Goal: Task Accomplishment & Management: Manage account settings

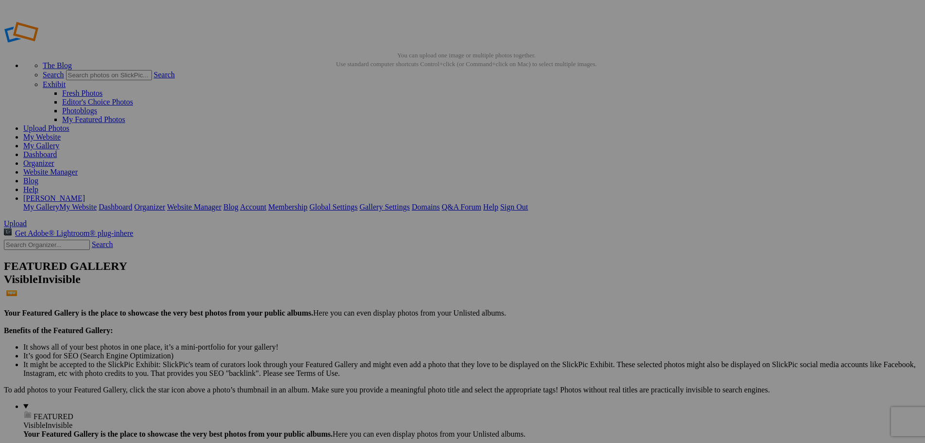
type input "Kenya 2025"
click at [376, 270] on span "Create" at bounding box center [366, 274] width 20 height 8
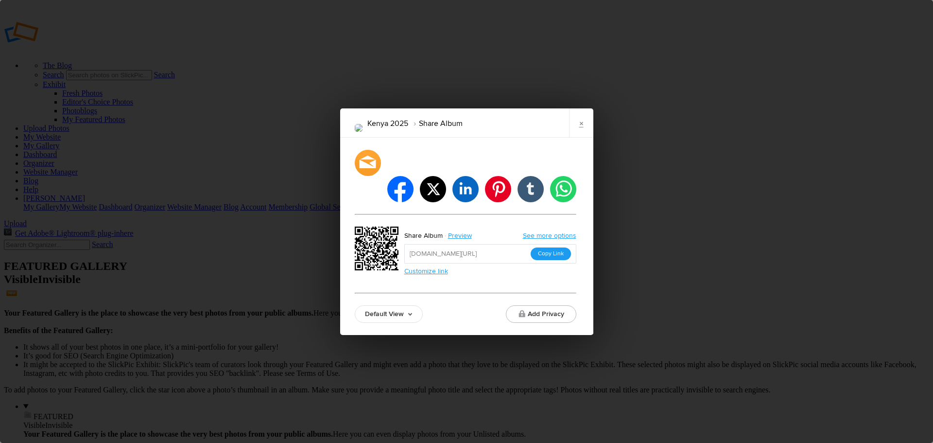
click at [553, 247] on button "Copy Link" at bounding box center [550, 253] width 40 height 13
click at [587, 132] on link "×" at bounding box center [581, 122] width 24 height 29
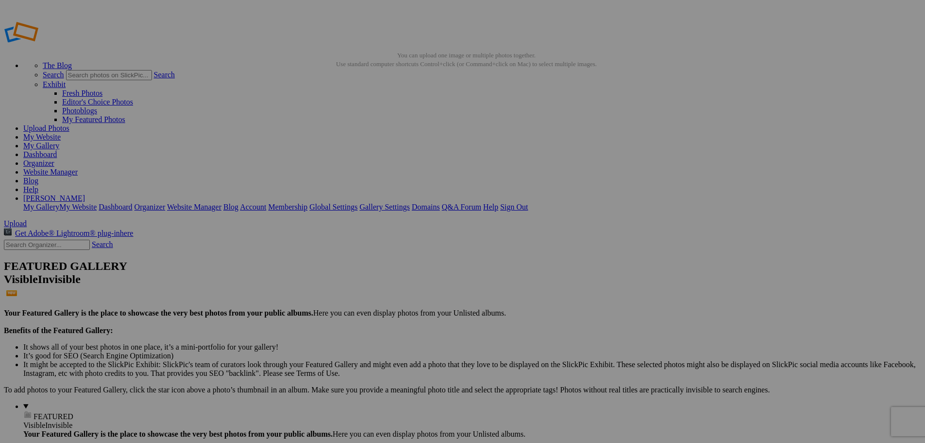
click at [398, 284] on span "Yes" at bounding box center [392, 285] width 11 height 8
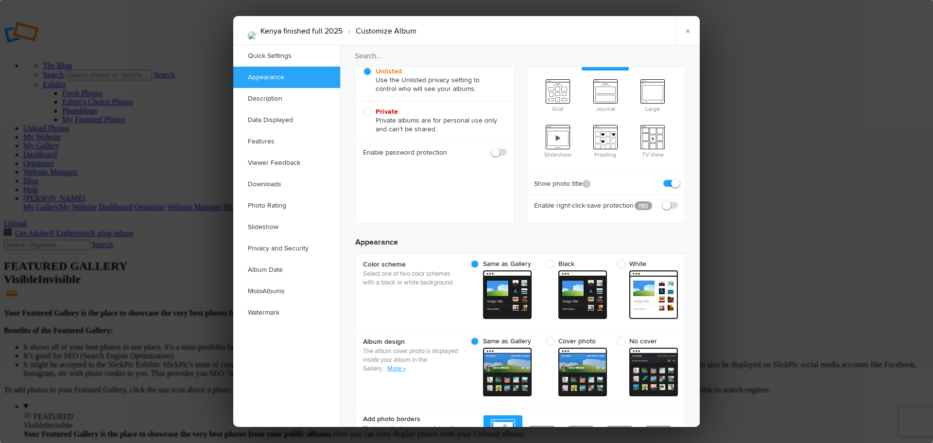
scroll to position [178, 0]
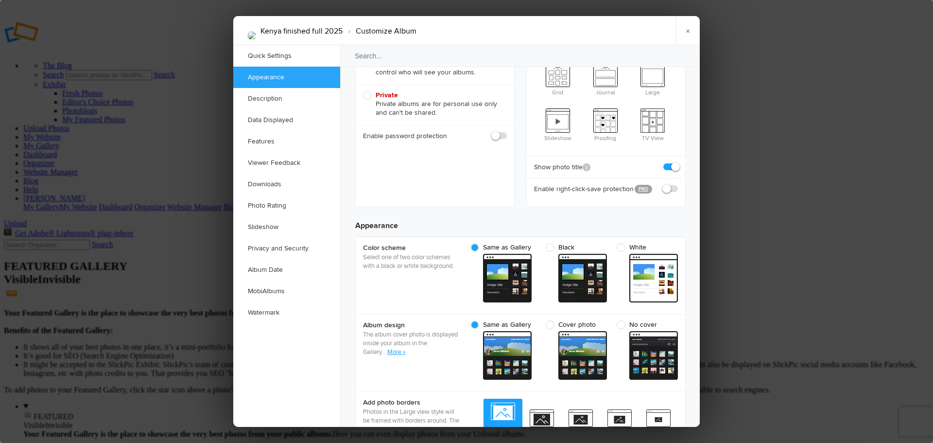
click at [678, 184] on span at bounding box center [678, 184] width 0 height 0
click at [677, 184] on input "checkbox" at bounding box center [677, 184] width 0 height 0
checkbox input "true"
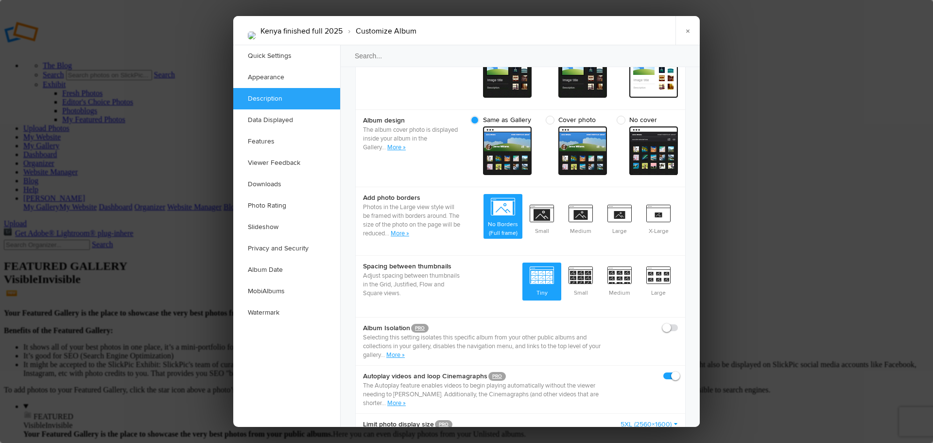
scroll to position [399, 0]
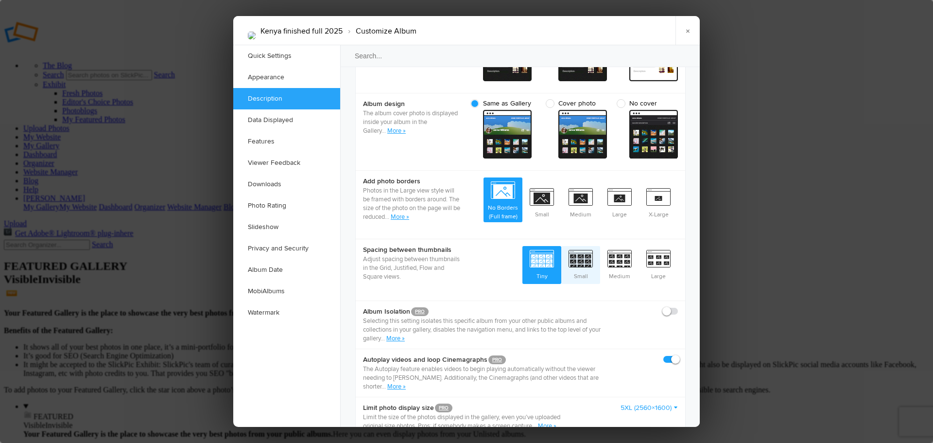
click at [580, 246] on span "Small" at bounding box center [580, 264] width 39 height 36
click at [599, 245] on input "Small" at bounding box center [599, 245] width 0 height 0
radio input "true"
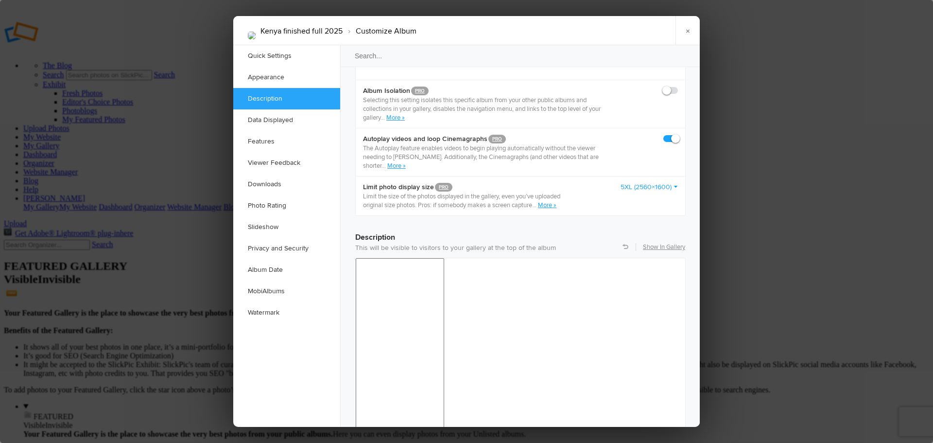
scroll to position [692, 0]
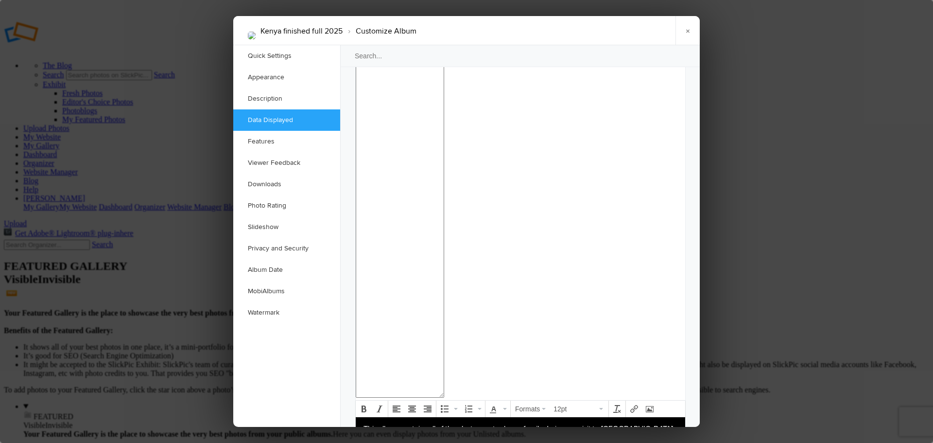
scroll to position [923, 0]
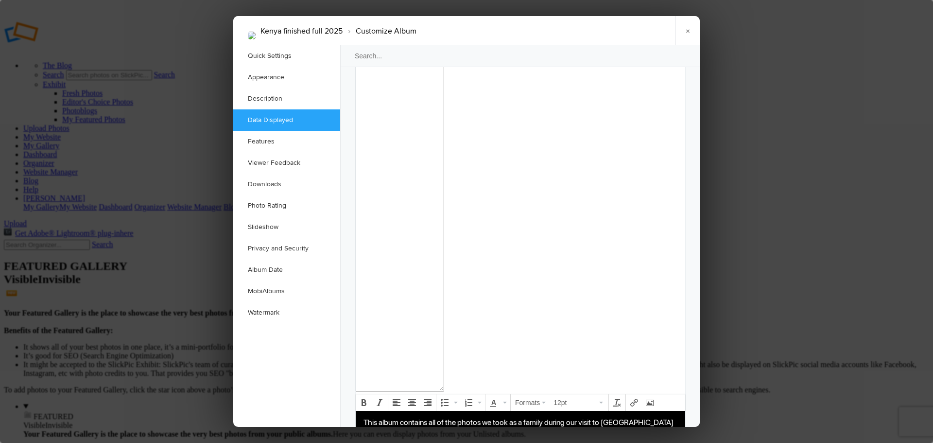
checkbox input "false"
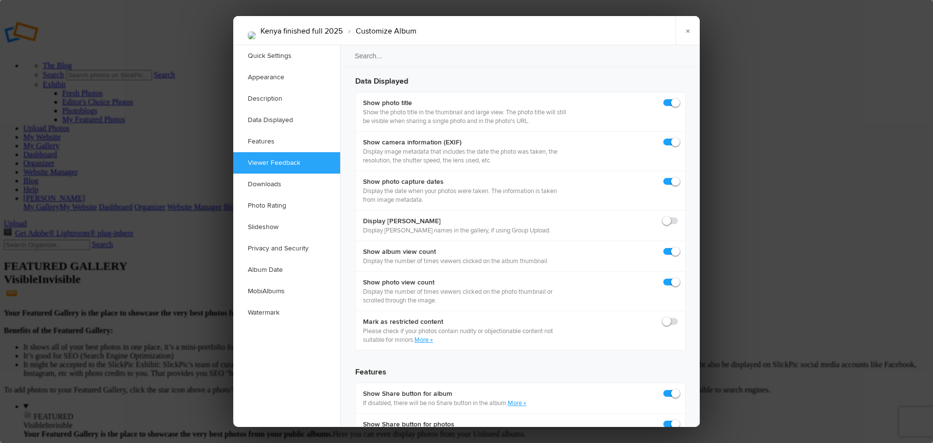
scroll to position [1446, 0]
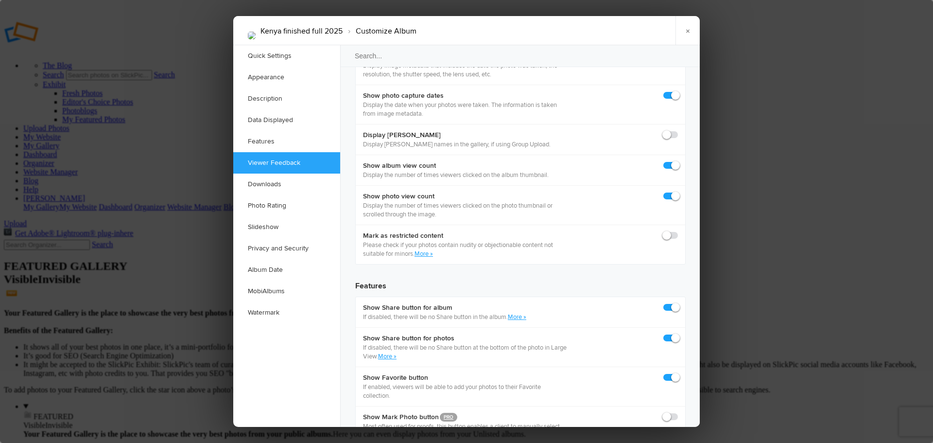
click at [692, 275] on div "Album name Kenya finished full 2025 Custom settings Custom settings SlickPic Pr…" at bounding box center [519, 68] width 359 height 2939
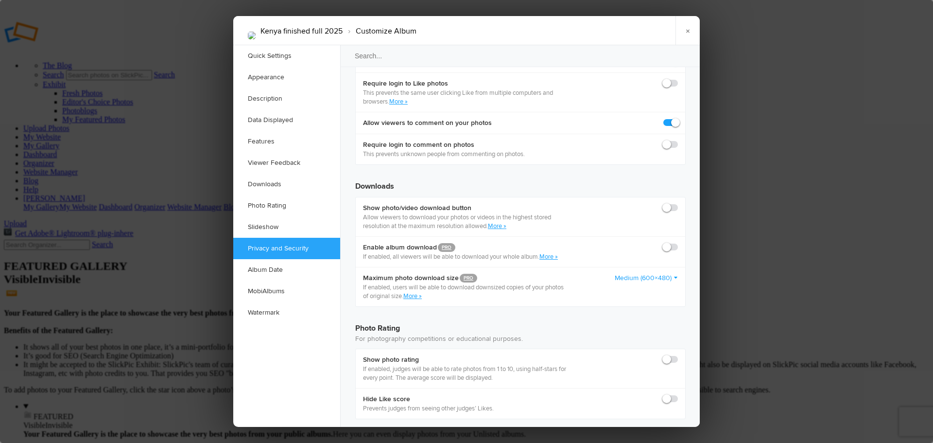
scroll to position [1876, 0]
checkbox input "true"
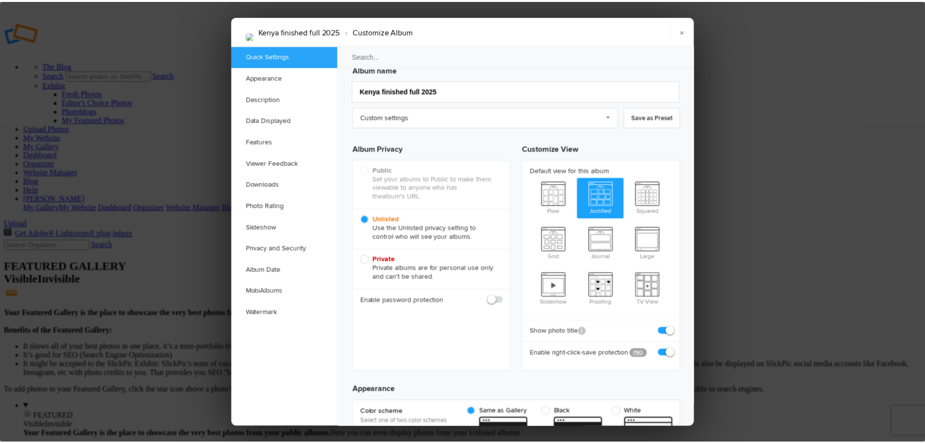
scroll to position [0, 0]
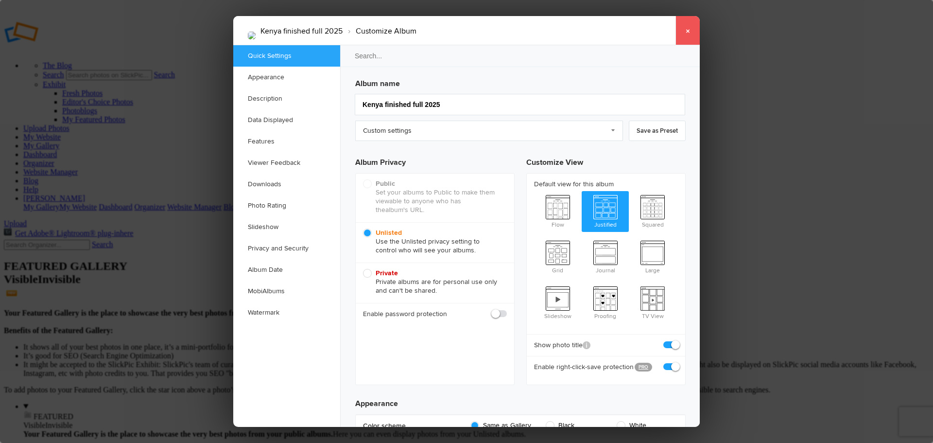
click at [687, 29] on link "×" at bounding box center [687, 30] width 24 height 29
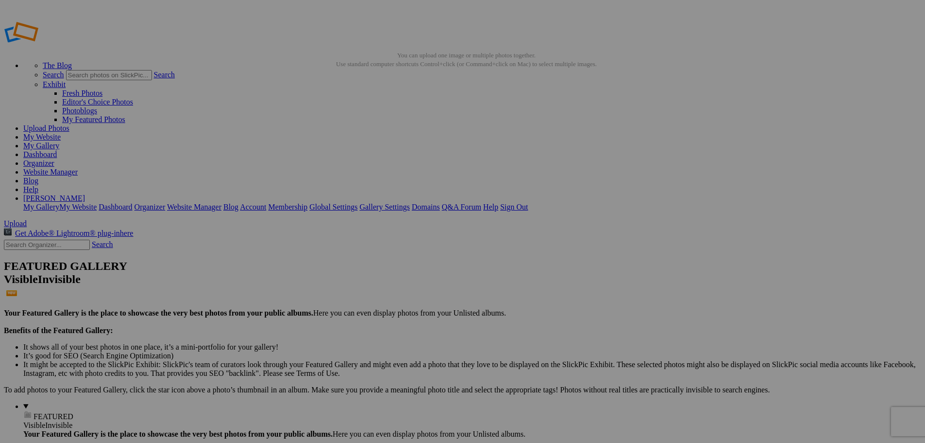
drag, startPoint x: 603, startPoint y: 93, endPoint x: 810, endPoint y: 68, distance: 208.5
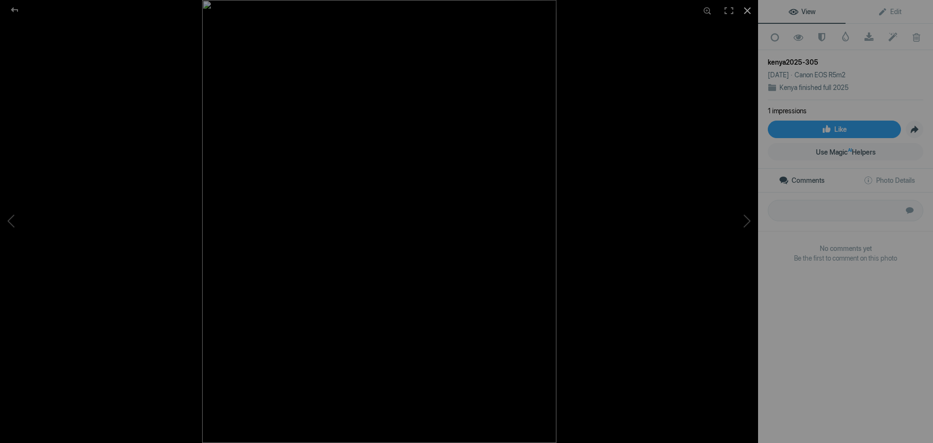
click at [747, 10] on div at bounding box center [746, 10] width 21 height 21
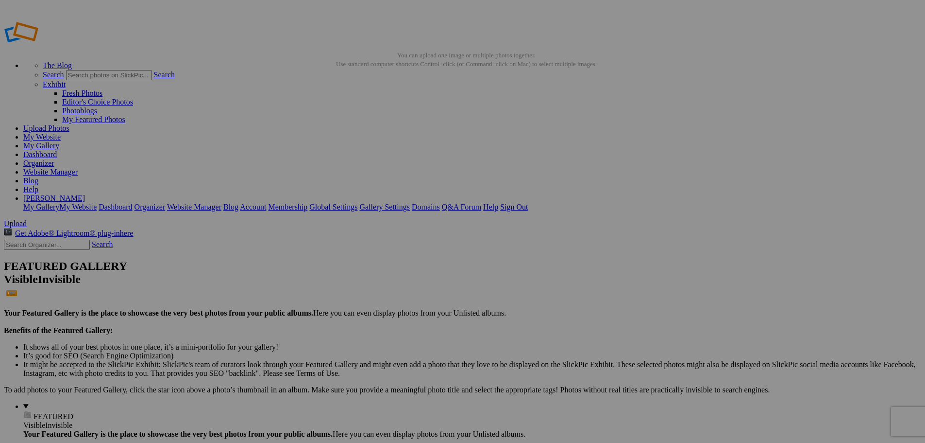
click at [398, 289] on span "Yes" at bounding box center [392, 285] width 11 height 8
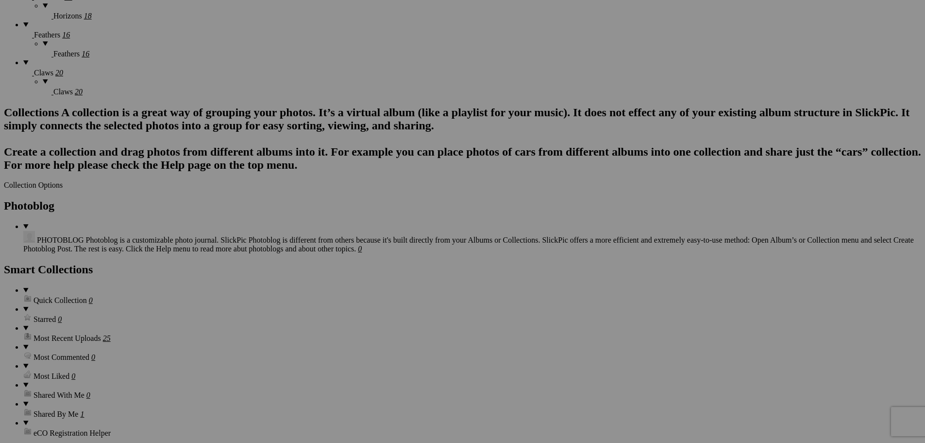
scroll to position [873, 0]
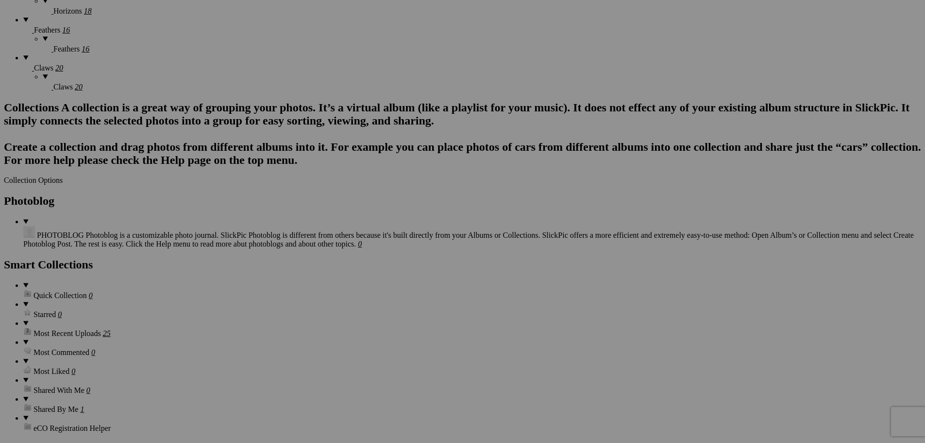
click at [398, 286] on span "Yes" at bounding box center [392, 285] width 11 height 8
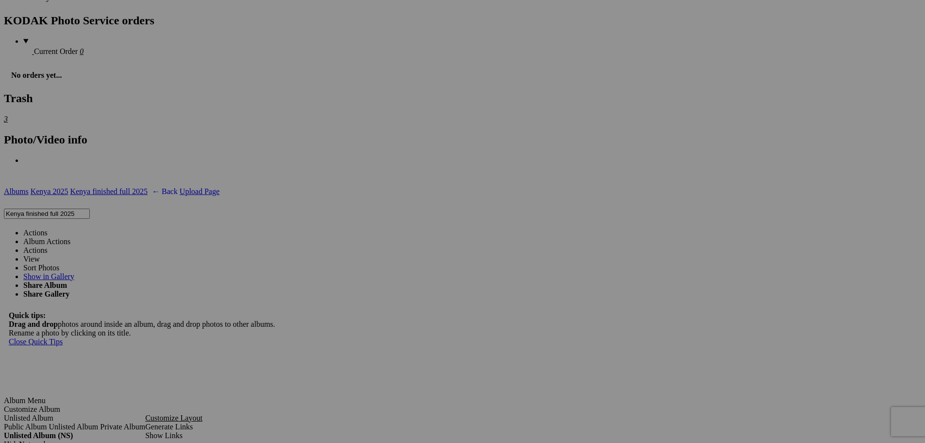
scroll to position [1399, 0]
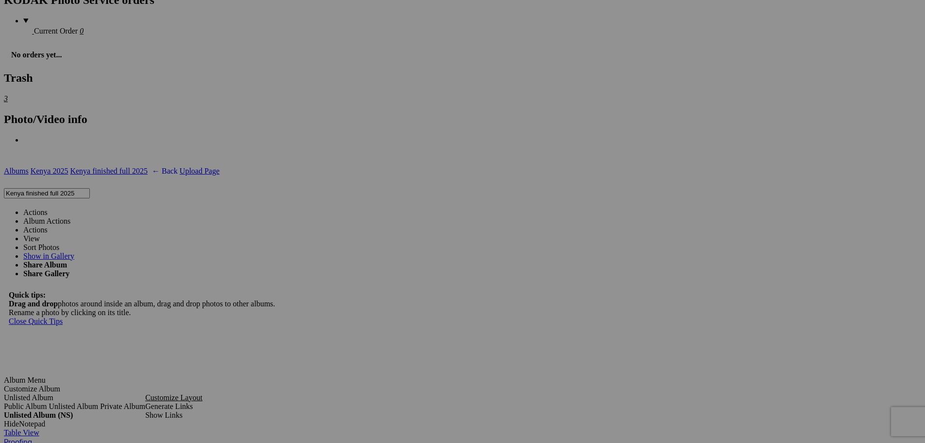
click at [398, 283] on span "Yes" at bounding box center [392, 285] width 11 height 8
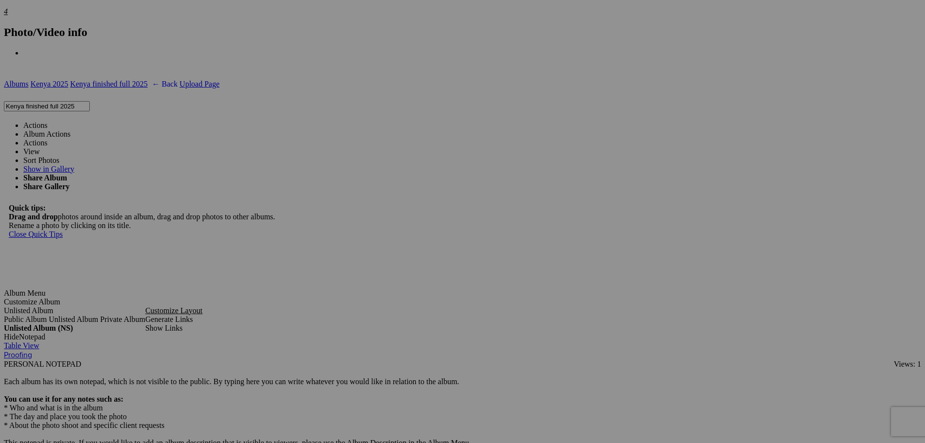
scroll to position [1491, 0]
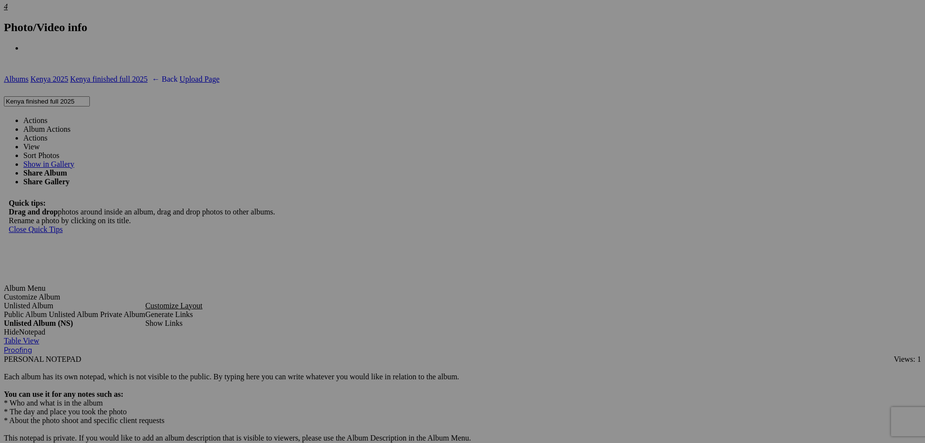
click at [398, 284] on span "Yes" at bounding box center [392, 285] width 11 height 8
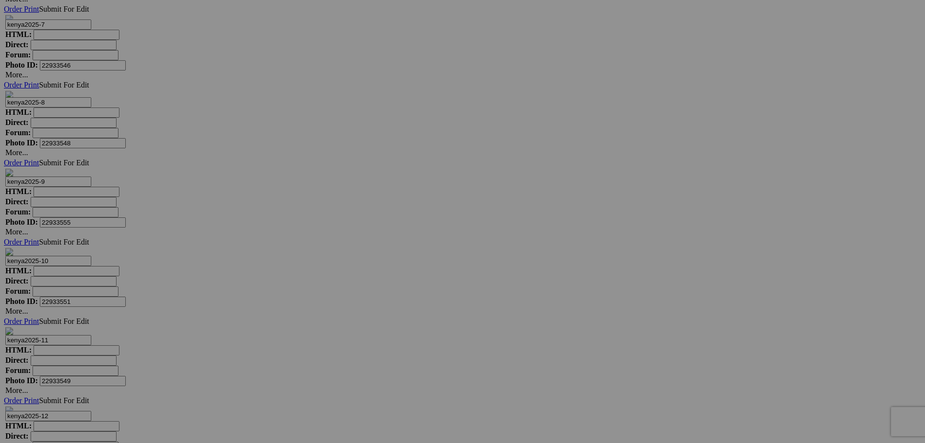
scroll to position [2333, 0]
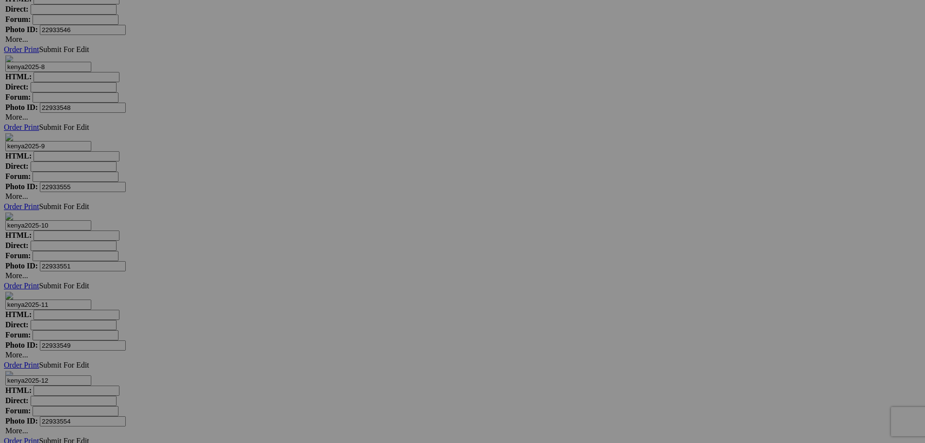
click at [398, 288] on span "Yes" at bounding box center [392, 285] width 11 height 8
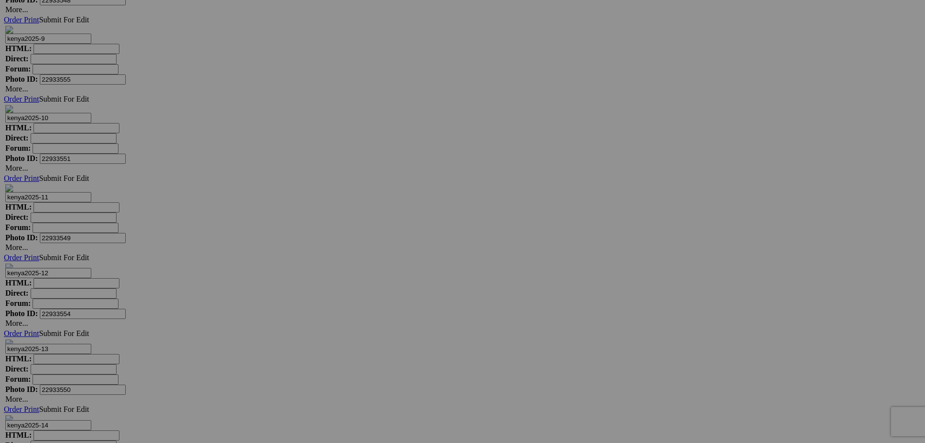
scroll to position [2486, 0]
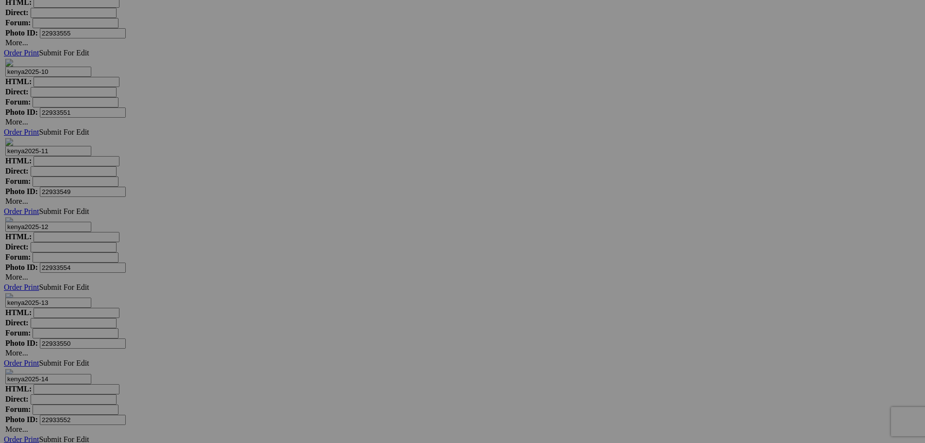
click at [398, 285] on link "Yes" at bounding box center [392, 285] width 11 height 8
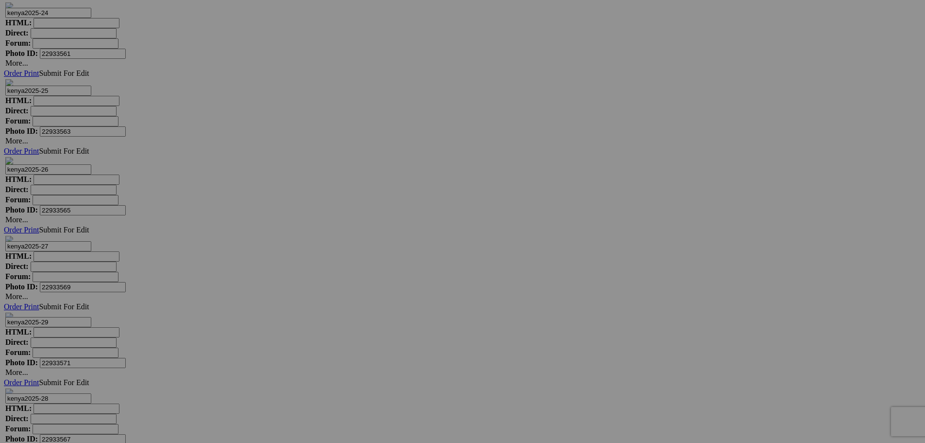
scroll to position [3625, 0]
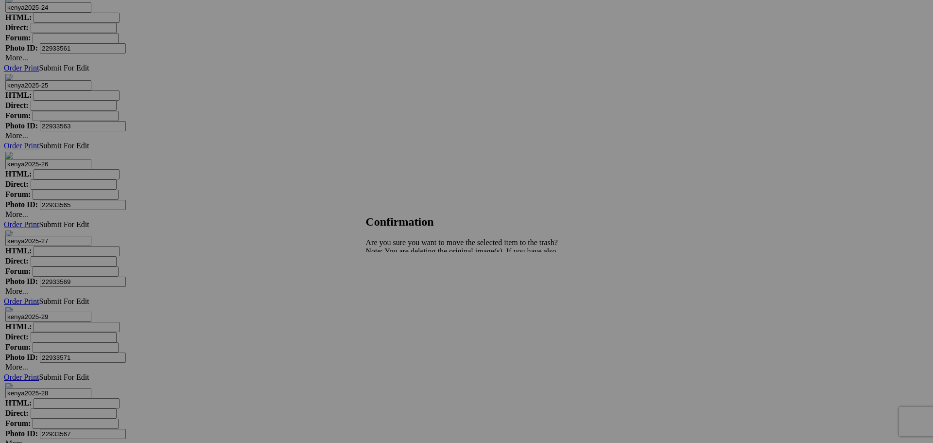
click at [398, 281] on span "Yes" at bounding box center [392, 285] width 11 height 8
